Goal: Task Accomplishment & Management: Use online tool/utility

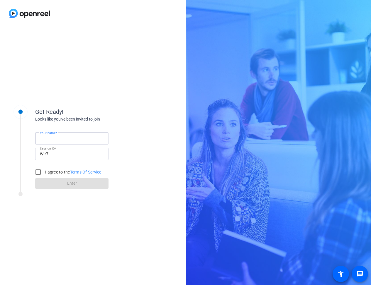
click at [61, 141] on input "Your name" at bounding box center [72, 138] width 64 height 7
type input "[PERSON_NAME]"
click at [41, 172] on input "I agree to the Terms Of Service" at bounding box center [38, 172] width 12 height 12
checkbox input "true"
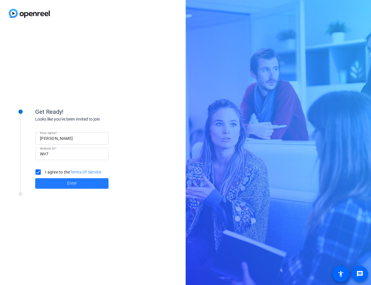
click at [83, 186] on span at bounding box center [71, 184] width 73 height 14
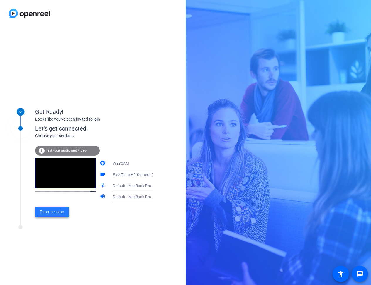
click at [55, 211] on span "Enter session" at bounding box center [52, 212] width 24 height 6
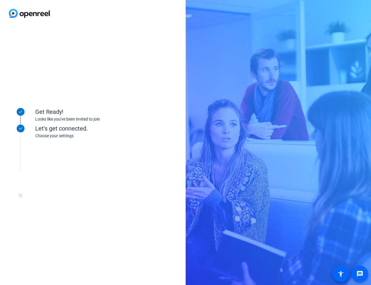
click at [79, 214] on div "Get Ready! Looks like you've been invited to join Let's get connected. Choose y…" at bounding box center [79, 155] width 146 height 117
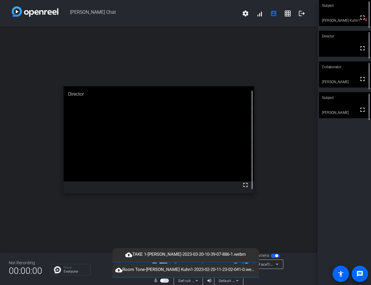
click at [276, 267] on icon at bounding box center [276, 264] width 7 height 7
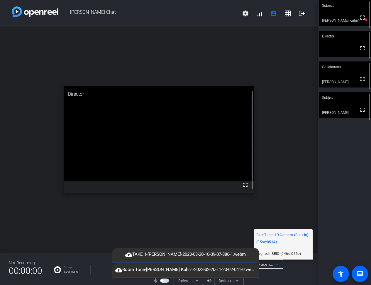
click at [281, 255] on span "Logitech BRIO (046d:085e)" at bounding box center [278, 253] width 45 height 7
